Goal: Information Seeking & Learning: Compare options

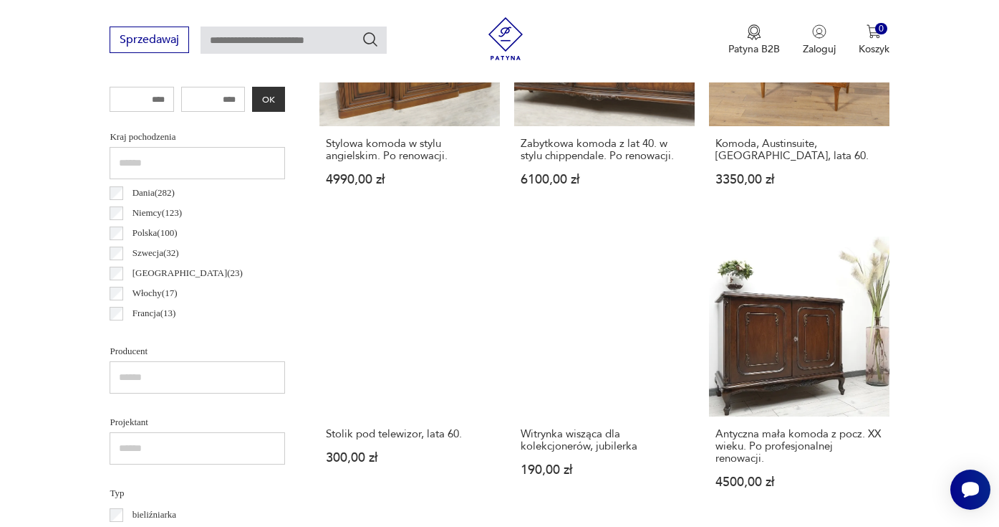
scroll to position [1042, 0]
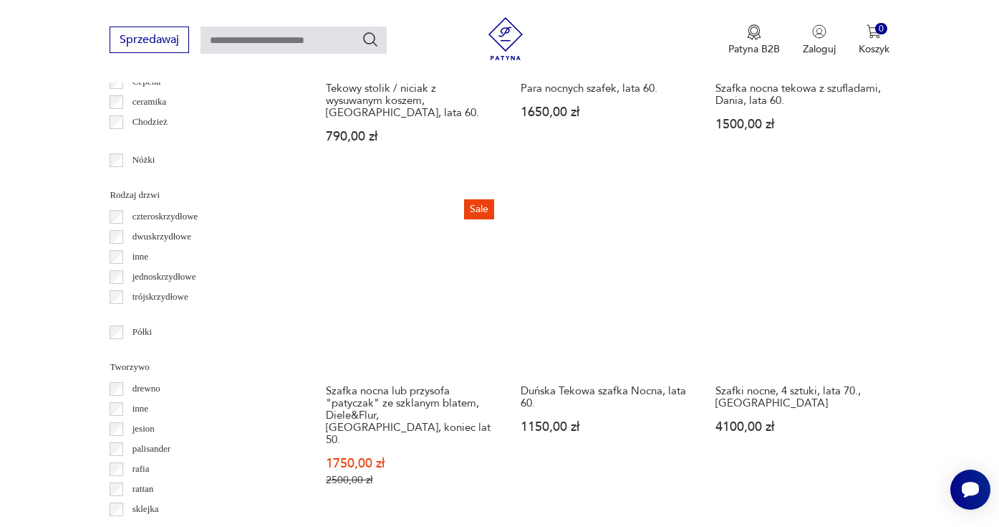
scroll to position [2013, 0]
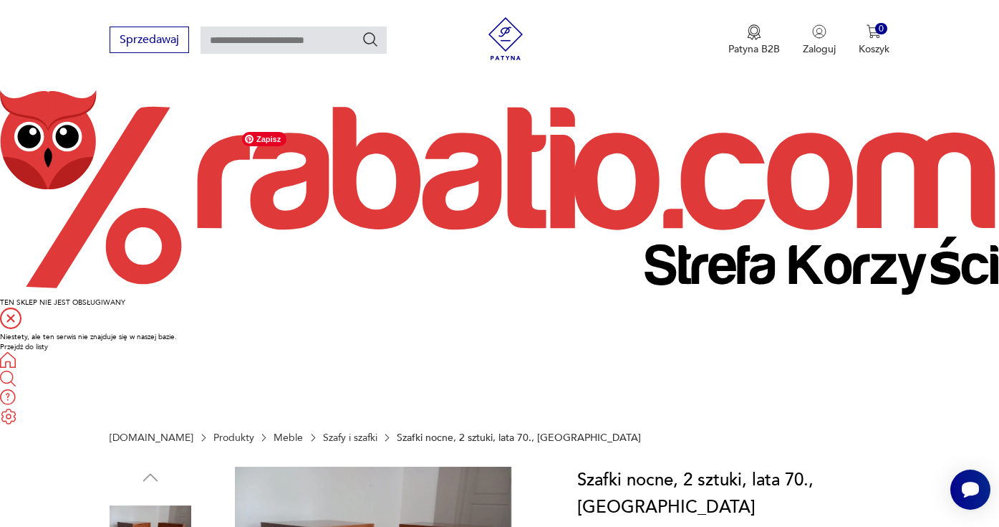
scroll to position [176, 0]
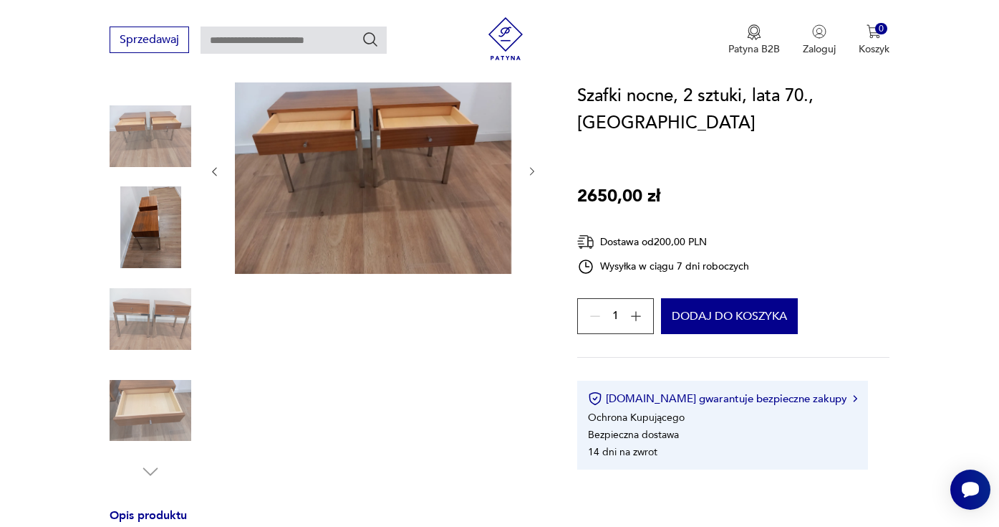
scroll to position [559, 0]
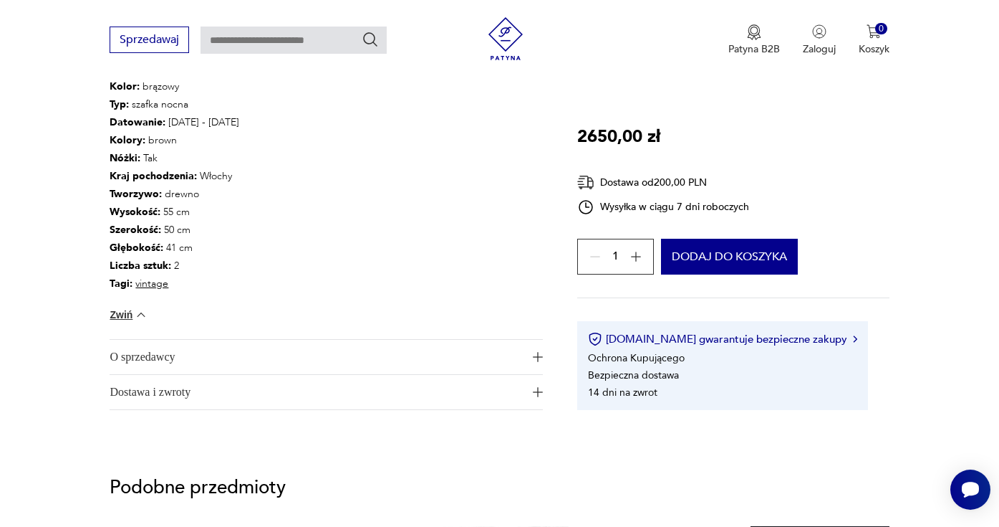
scroll to position [1177, 0]
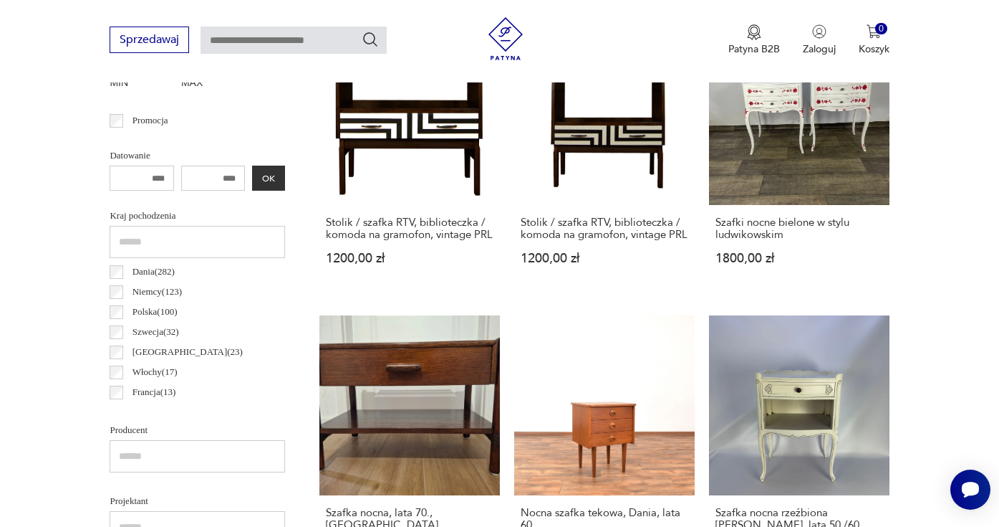
scroll to position [961, 0]
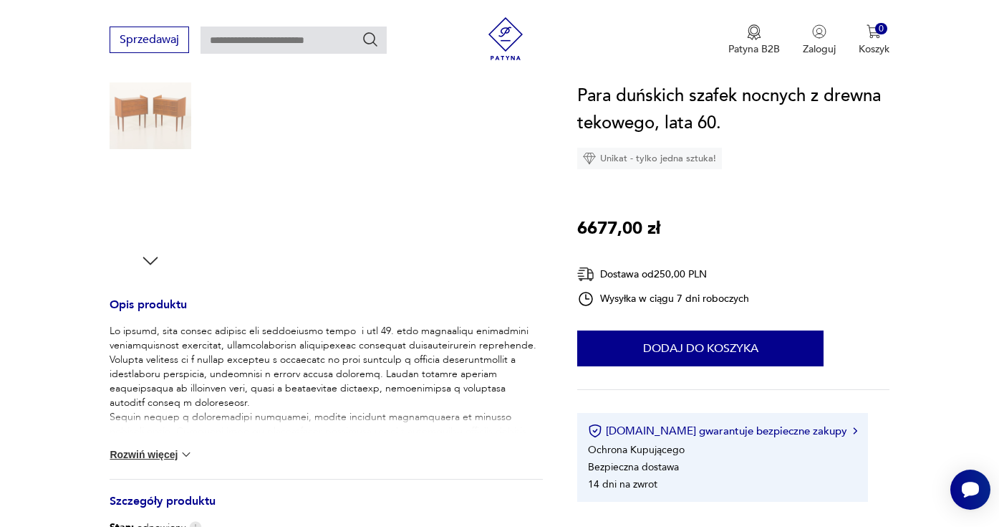
scroll to position [769, 0]
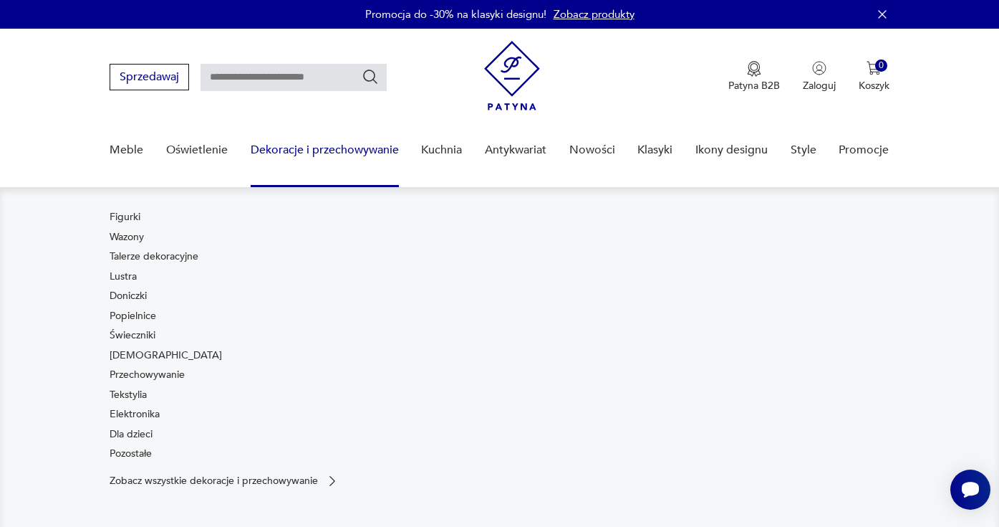
scroll to position [112, 0]
